Goal: Information Seeking & Learning: Learn about a topic

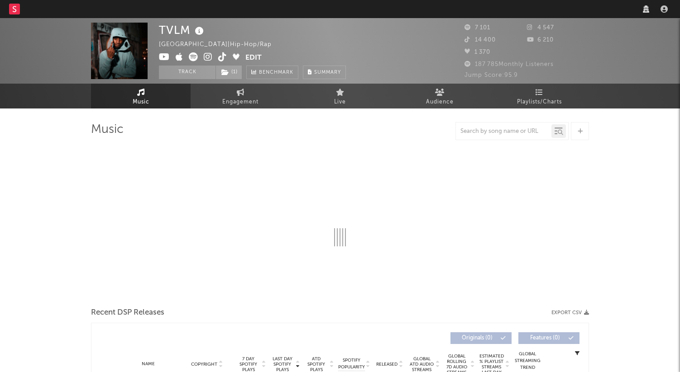
select select "recorded_music"
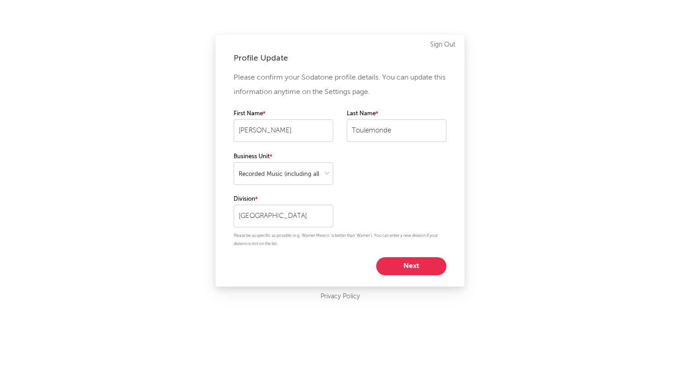
click at [415, 273] on button "Next" at bounding box center [411, 267] width 70 height 18
select select "director_vp"
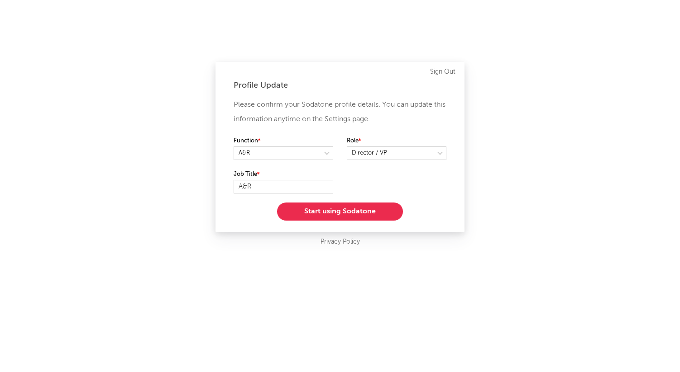
click at [344, 207] on button "Start using Sodatone" at bounding box center [340, 212] width 126 height 18
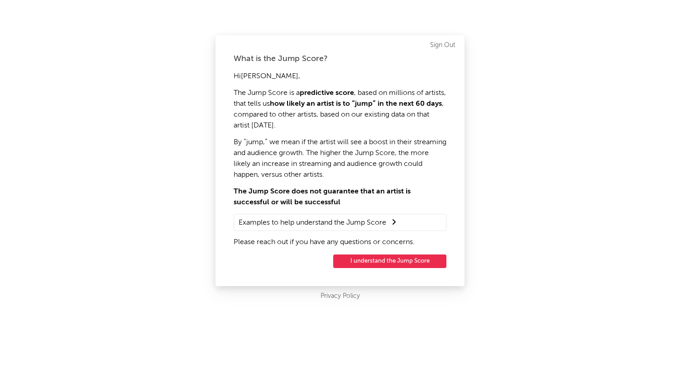
click at [399, 259] on button "I understand the Jump Score" at bounding box center [389, 262] width 113 height 14
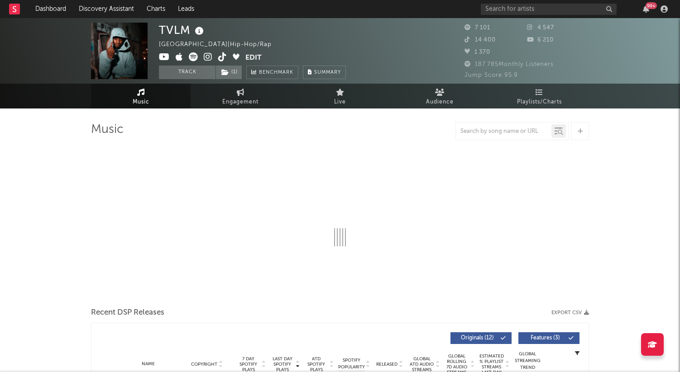
select select "1w"
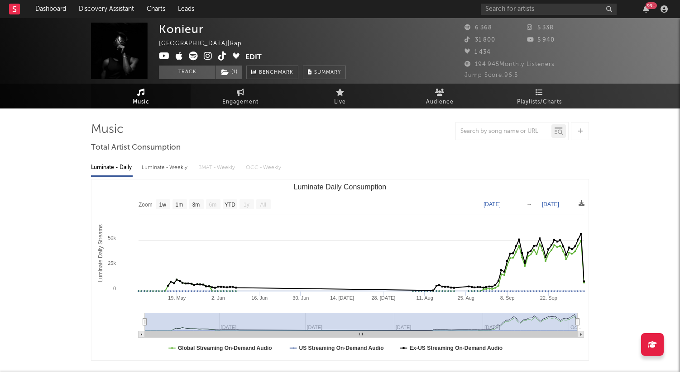
select select "1w"
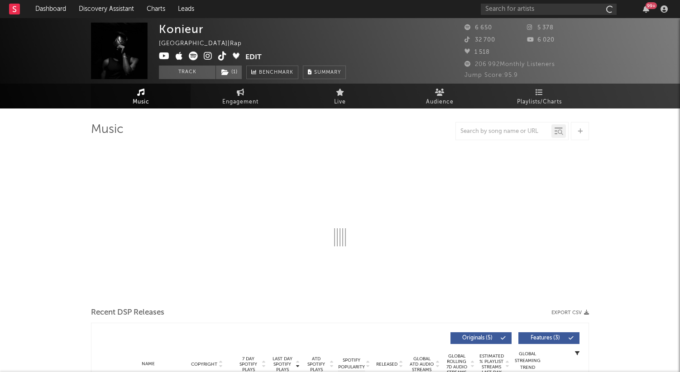
select select "1w"
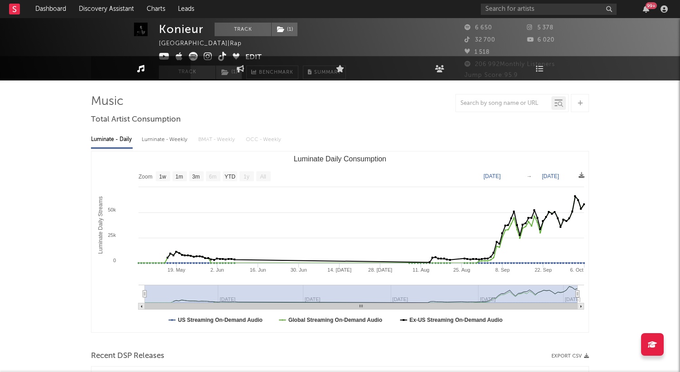
scroll to position [26, 0]
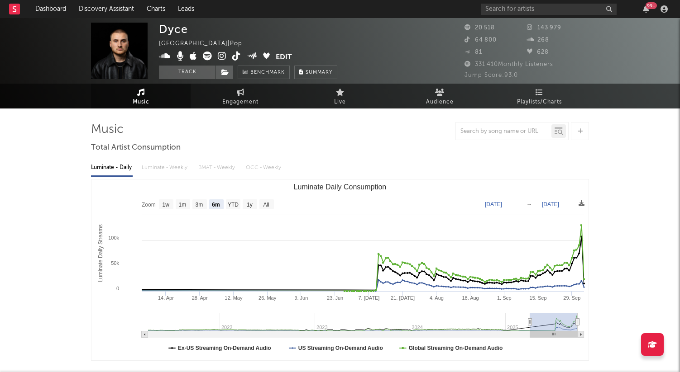
select select "6m"
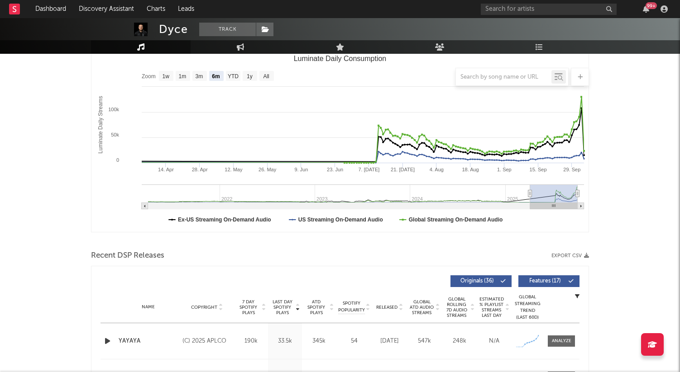
scroll to position [125, 0]
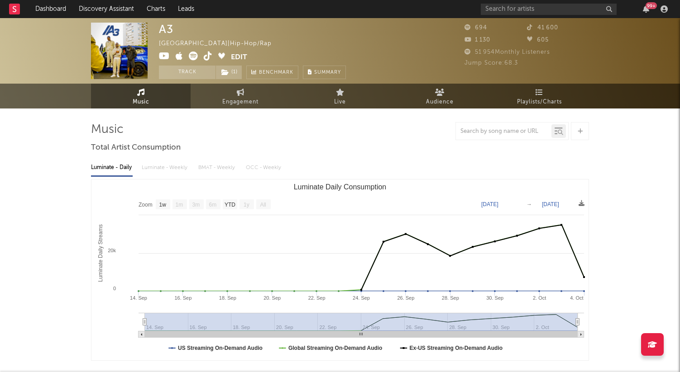
select select "1w"
